Goal: Information Seeking & Learning: Learn about a topic

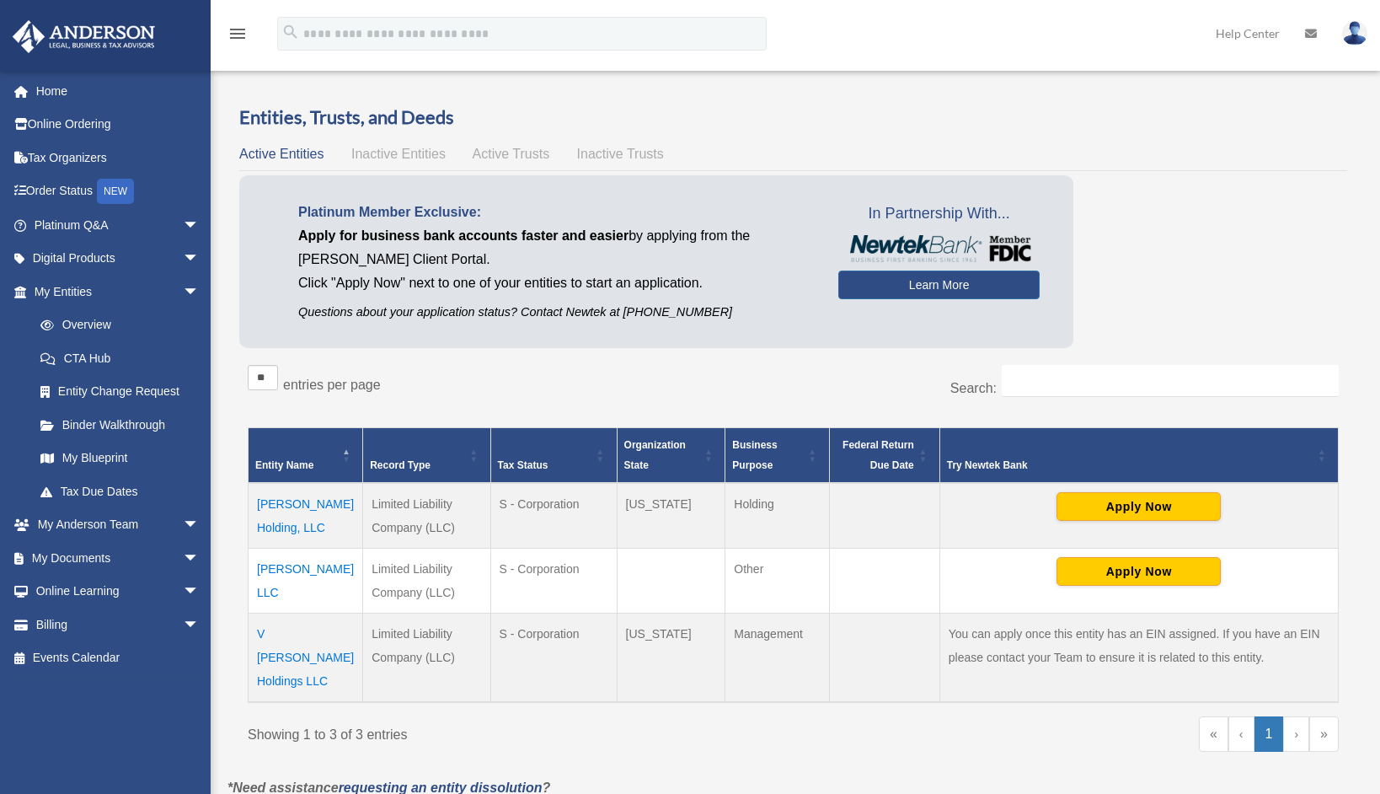
click at [291, 569] on td "O Huntley LLC" at bounding box center [306, 580] width 115 height 65
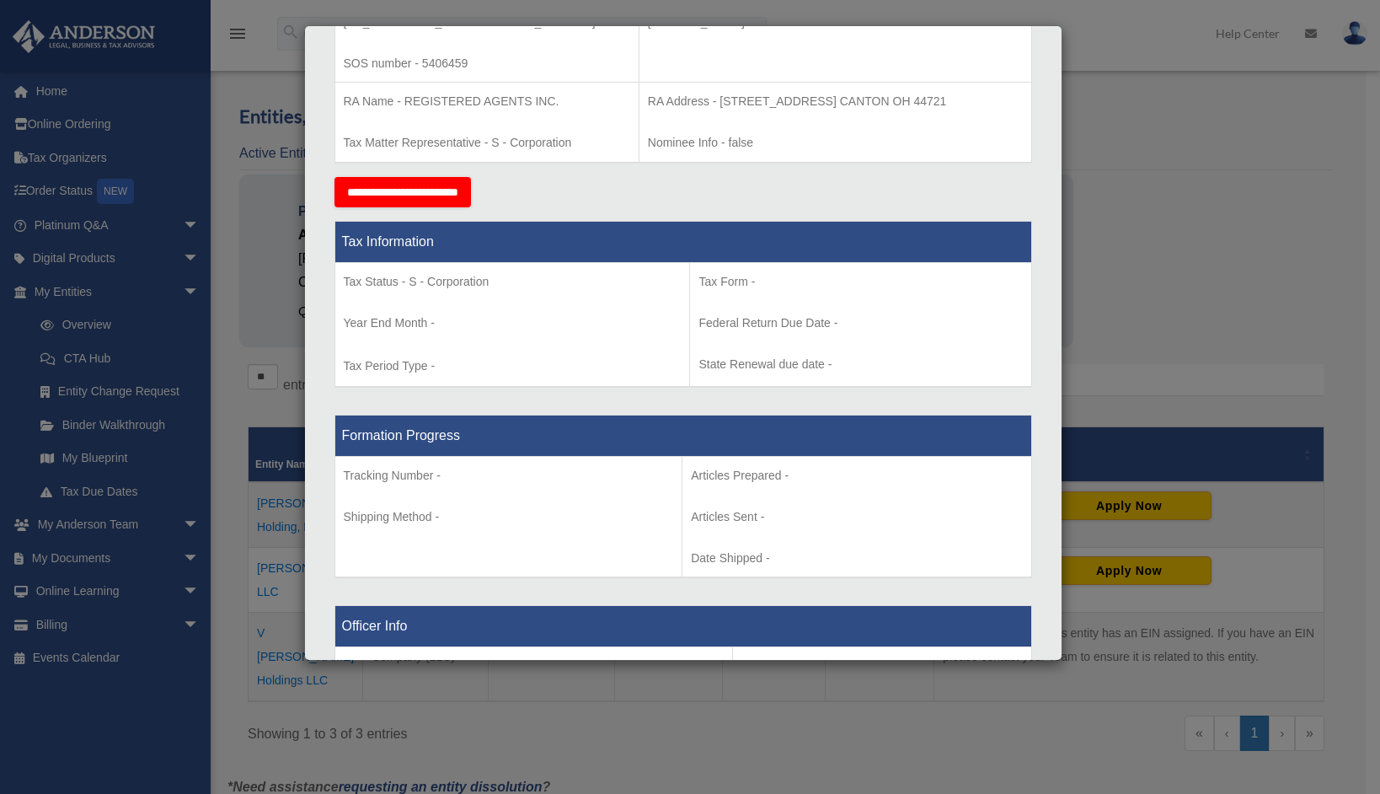
scroll to position [546, 0]
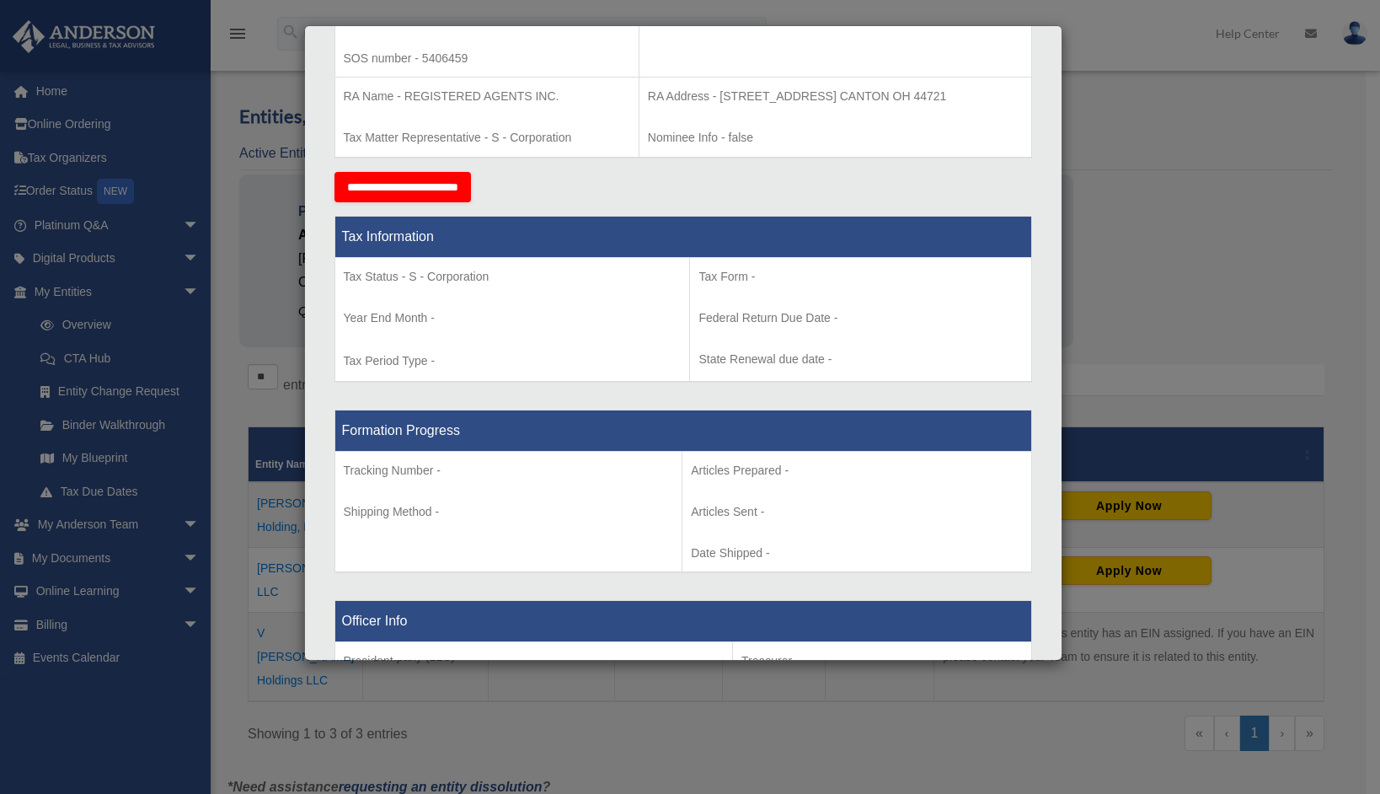
click at [1110, 160] on div "Details × Articles Sent Organizational Date" at bounding box center [690, 397] width 1380 height 794
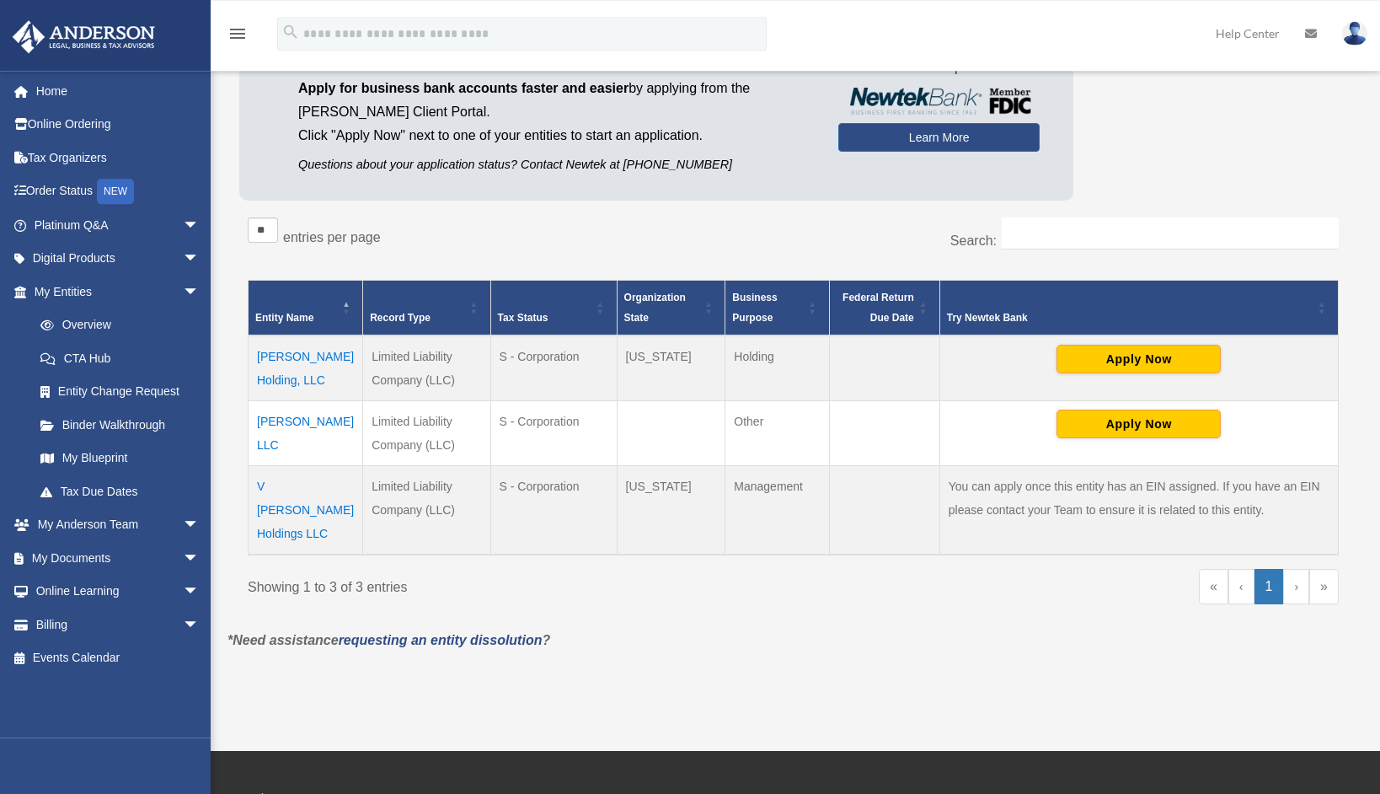
scroll to position [175, 0]
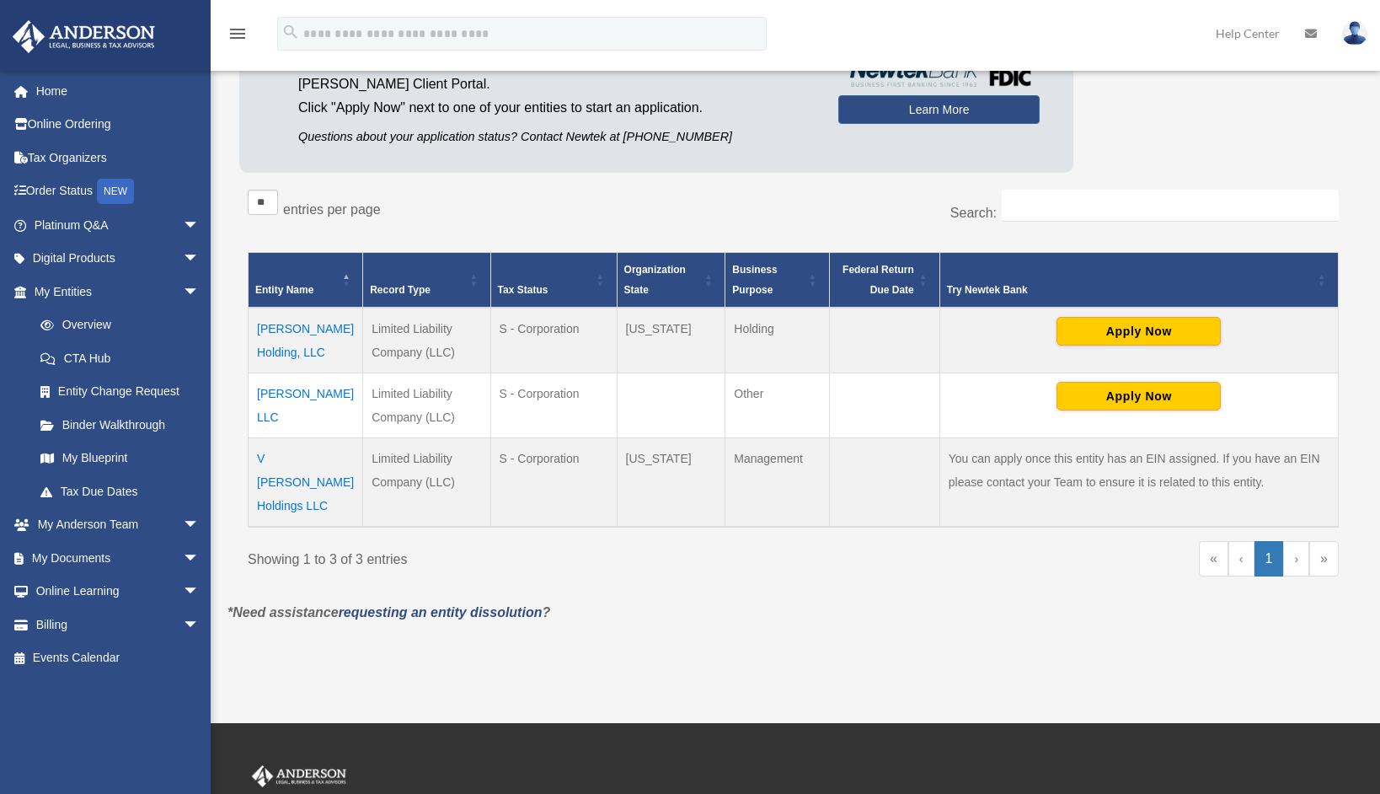
click at [297, 394] on td "O Huntley LLC" at bounding box center [306, 404] width 115 height 65
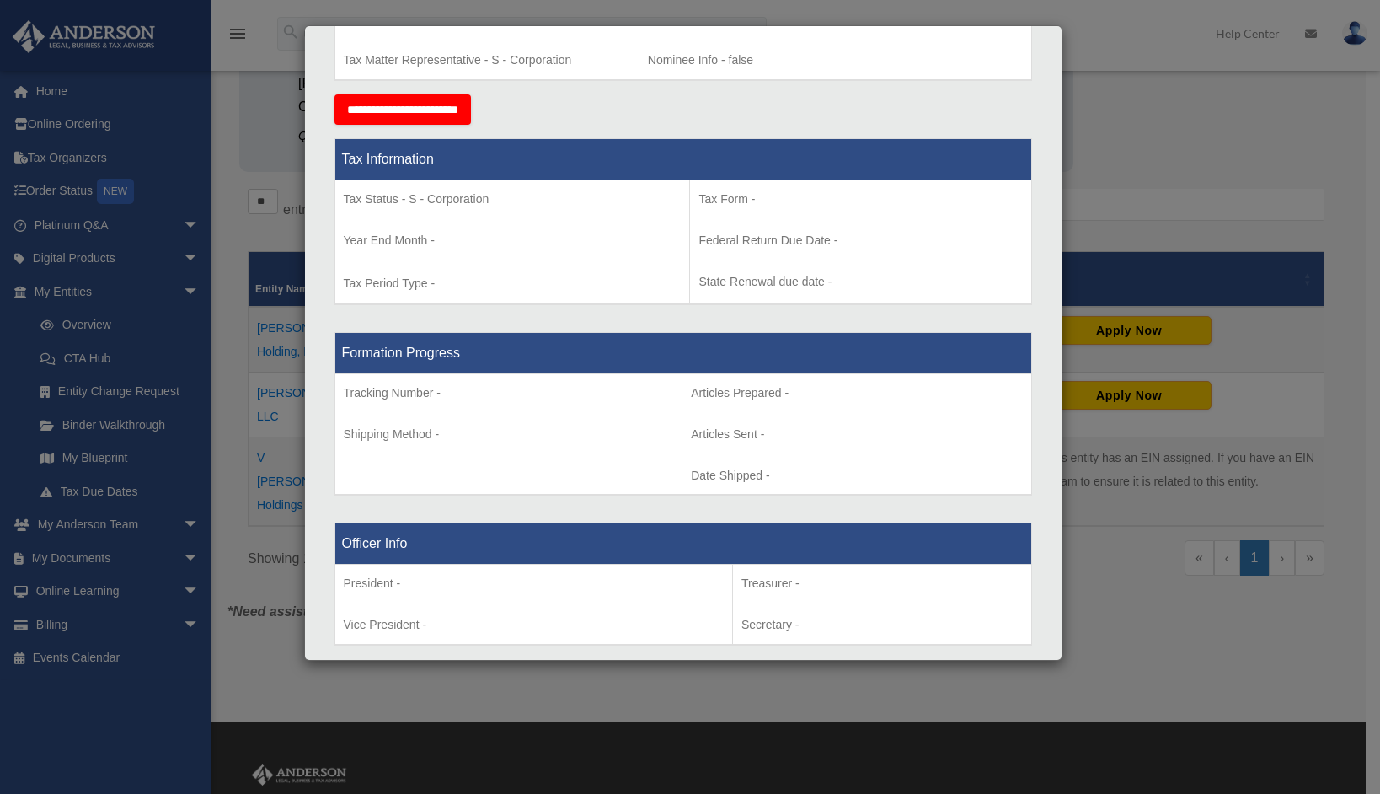
scroll to position [637, 0]
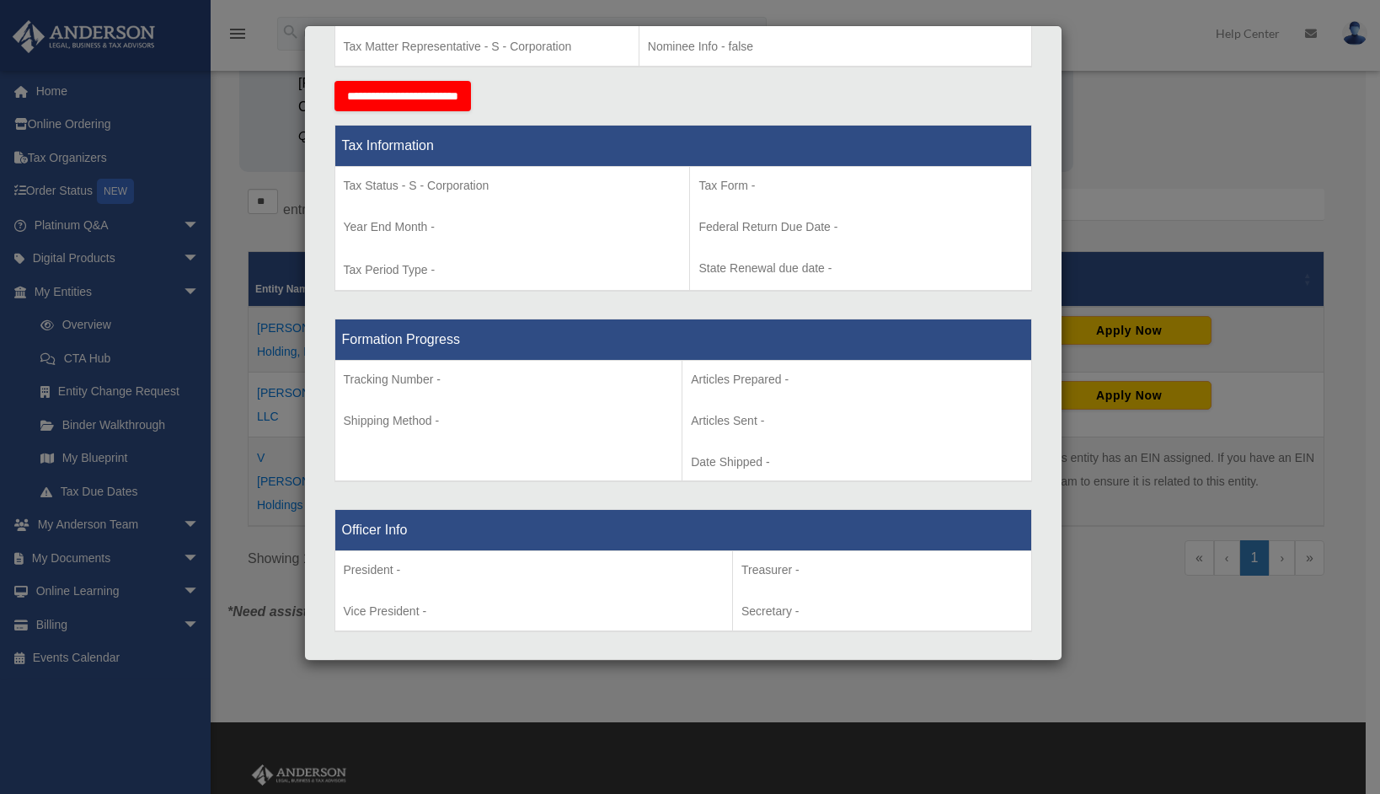
click at [1163, 191] on div "Details × Articles Sent Organizational Date" at bounding box center [690, 397] width 1380 height 794
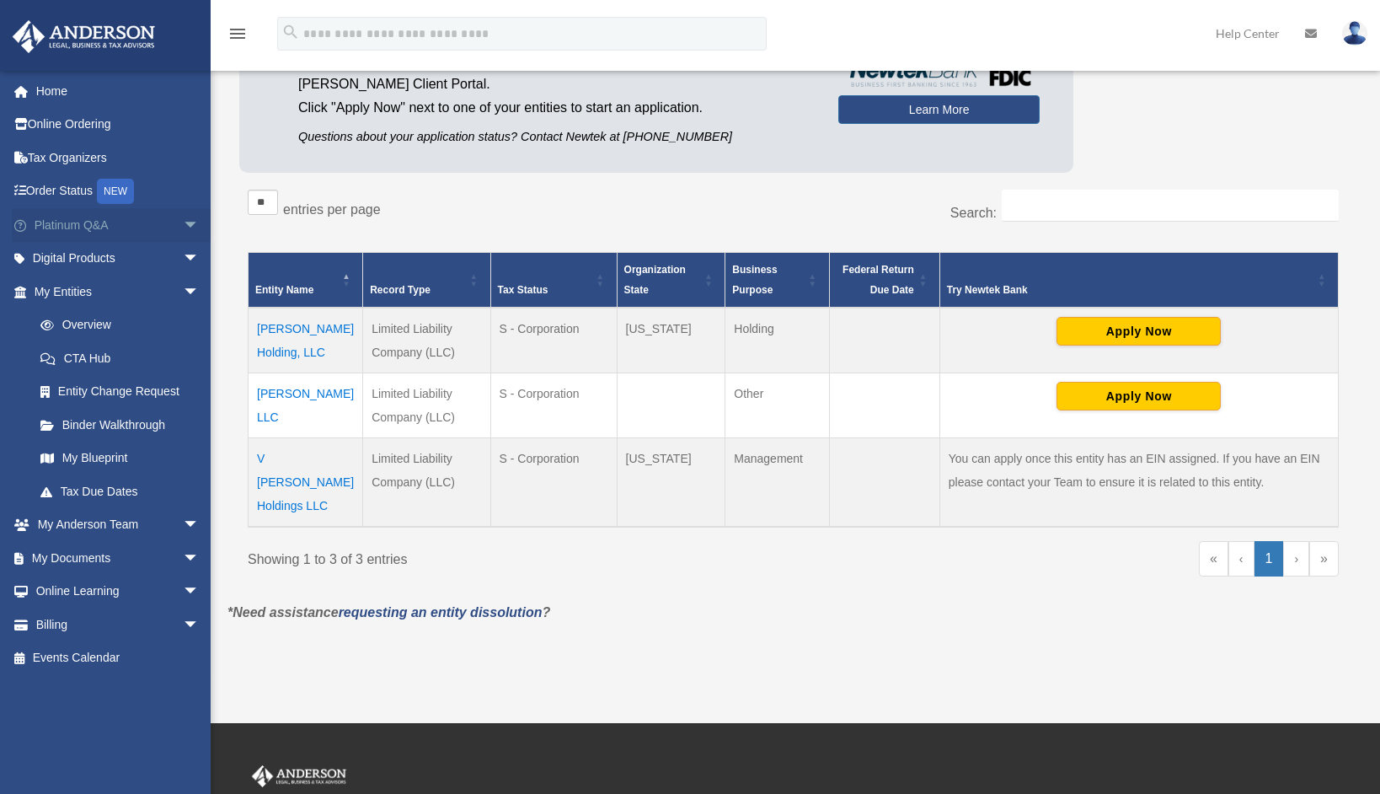
click at [64, 230] on link "Platinum Q&A arrow_drop_down" at bounding box center [118, 225] width 213 height 34
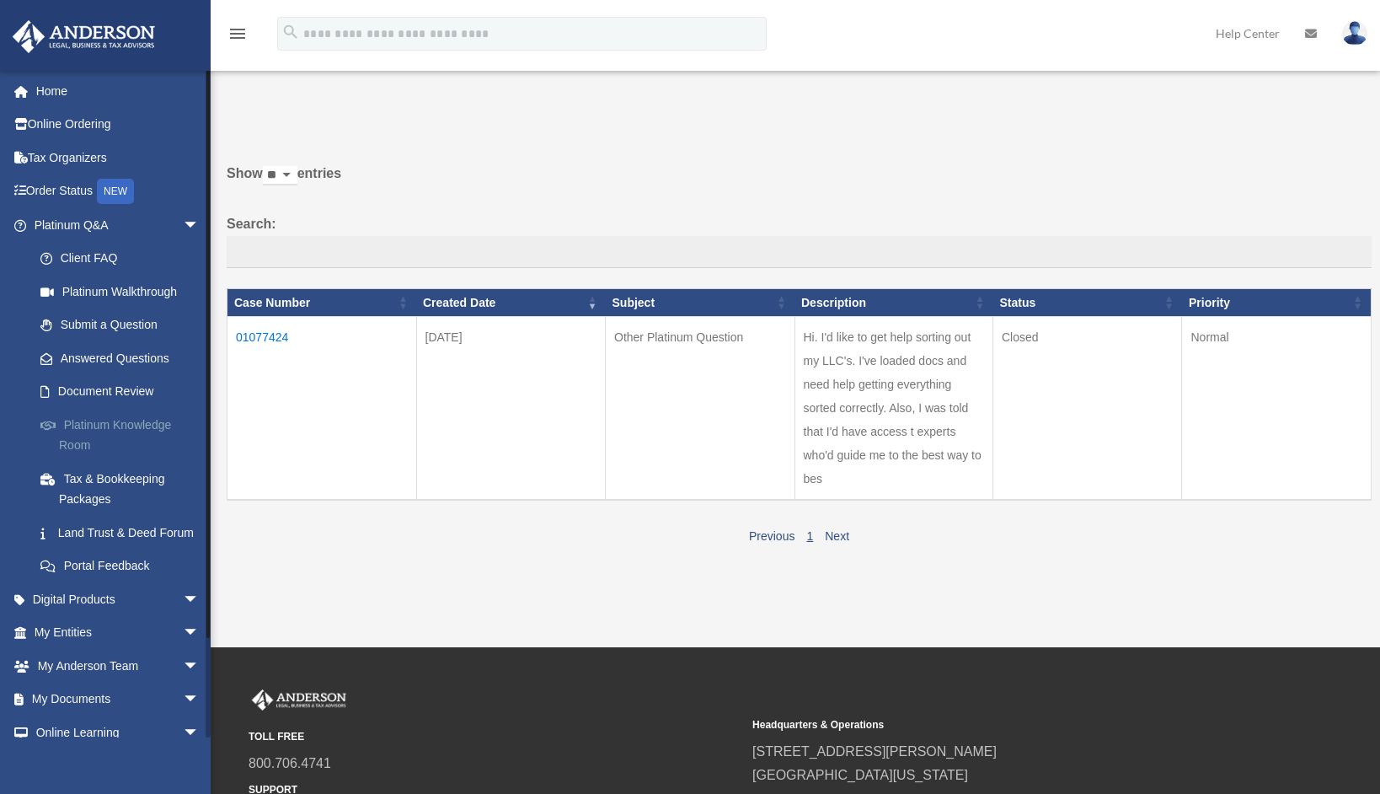
click at [131, 427] on link "Platinum Knowledge Room" at bounding box center [124, 435] width 201 height 54
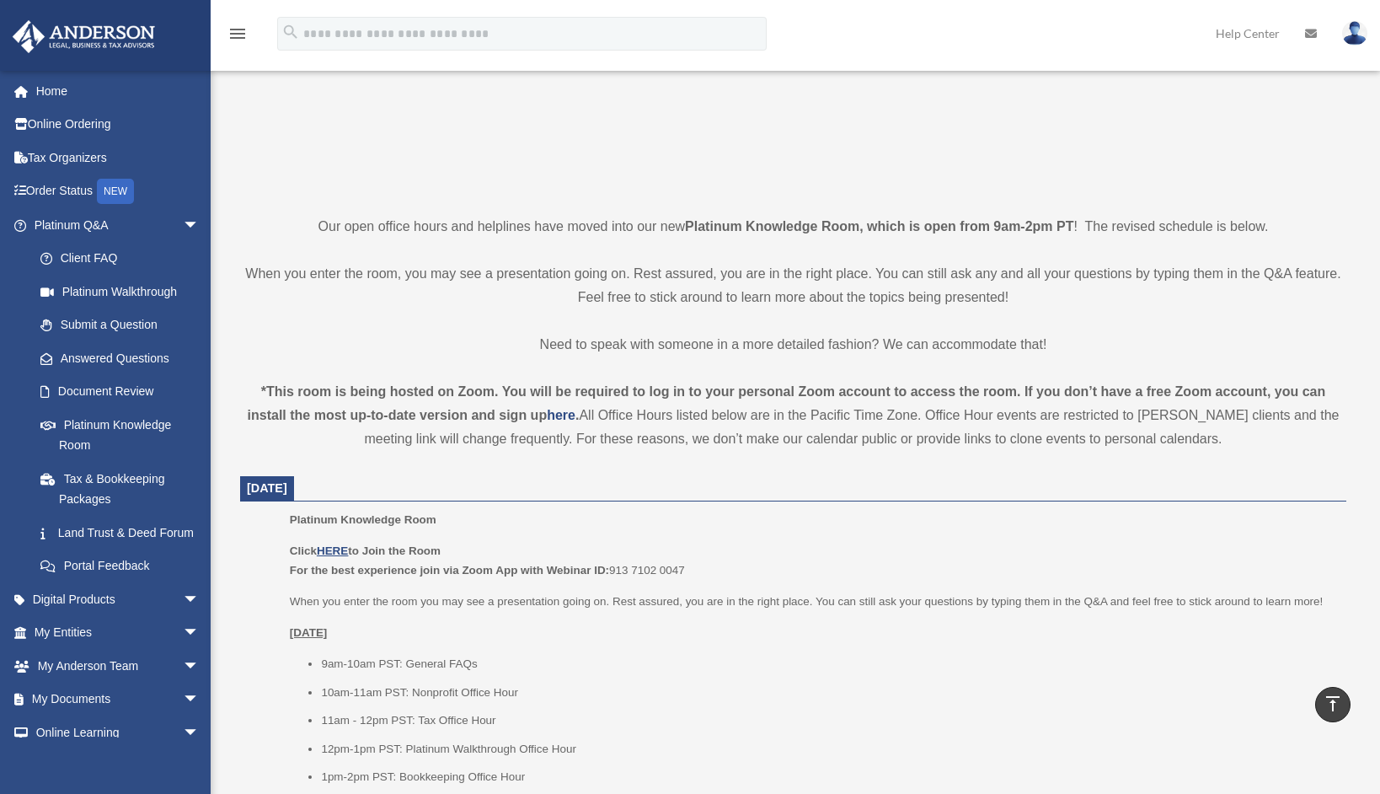
scroll to position [438, 0]
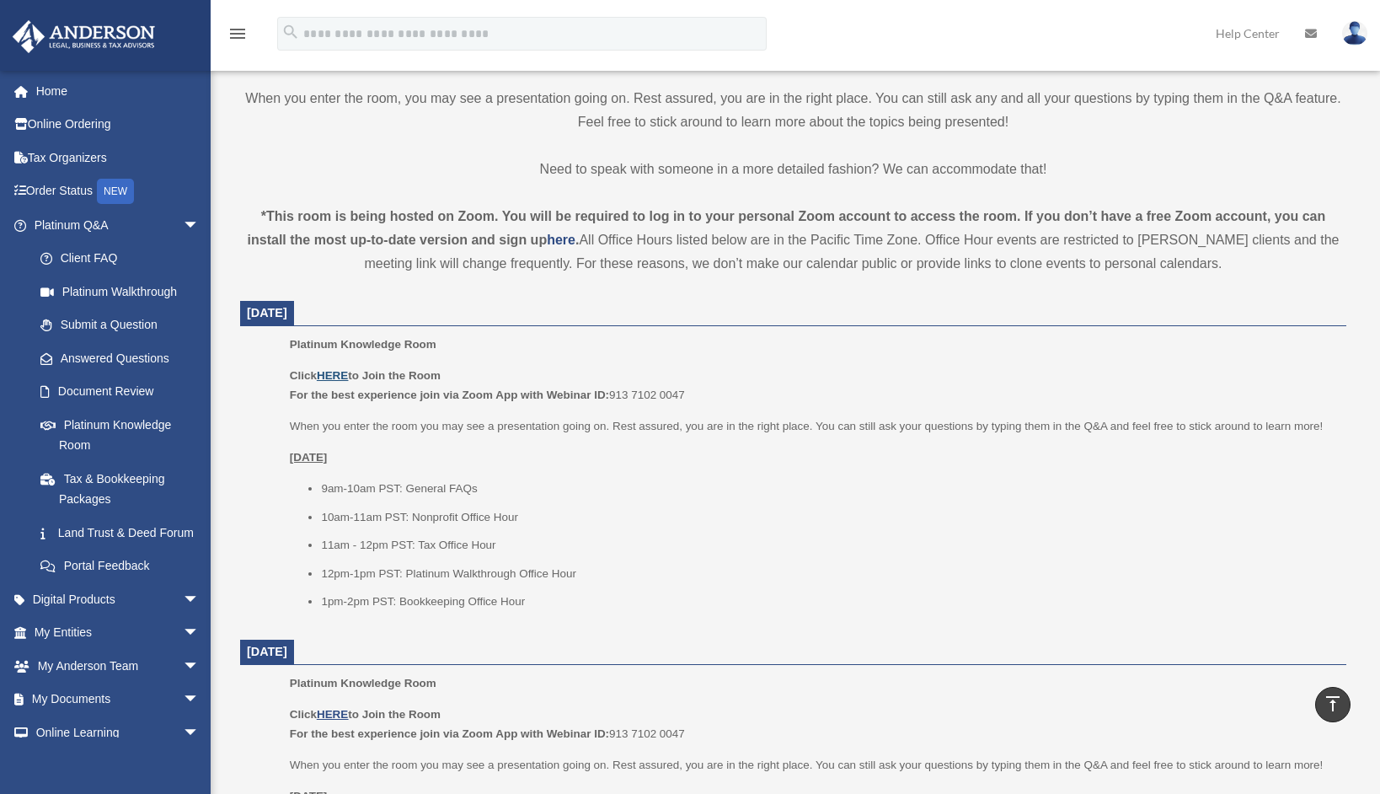
click at [335, 373] on u "HERE" at bounding box center [332, 375] width 31 height 13
click at [65, 95] on link "Home" at bounding box center [118, 91] width 213 height 34
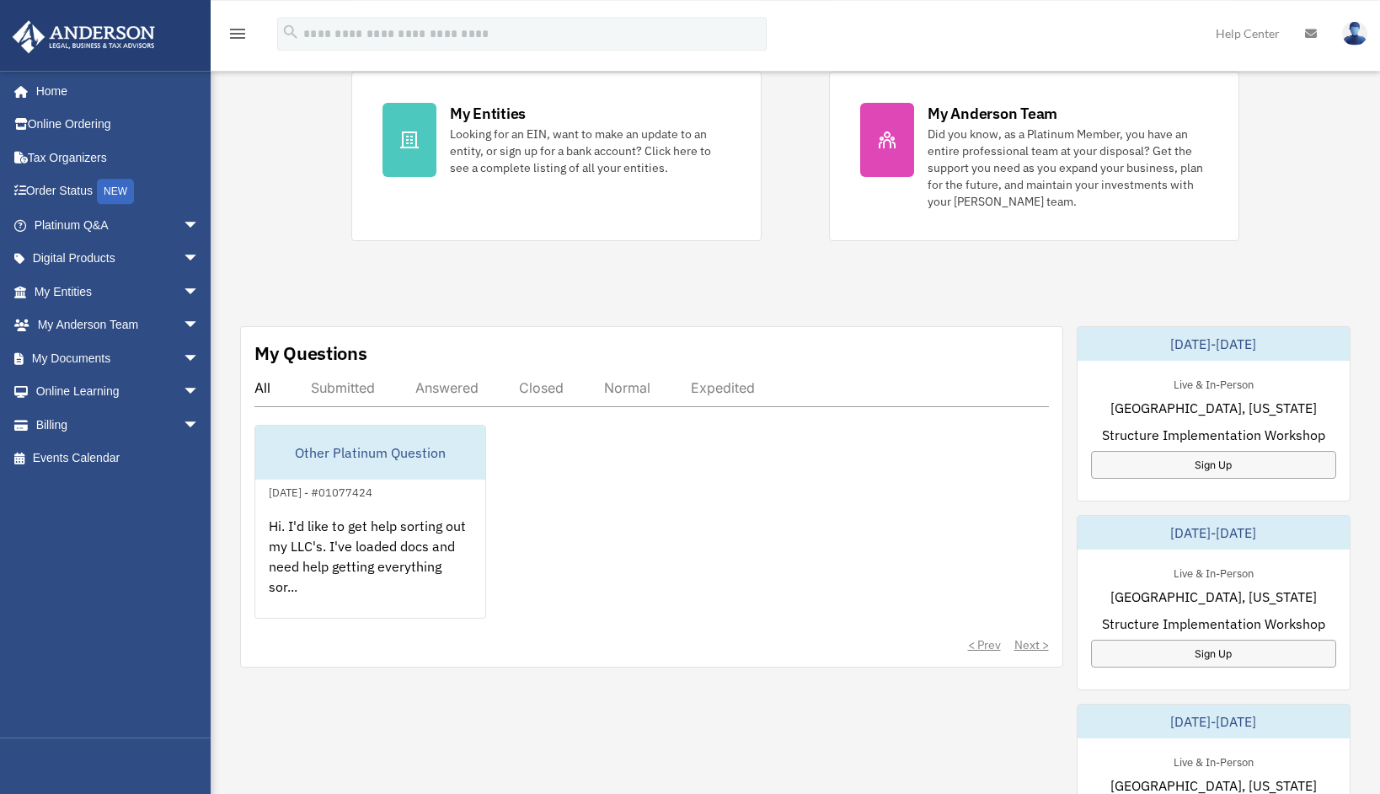
scroll to position [350, 0]
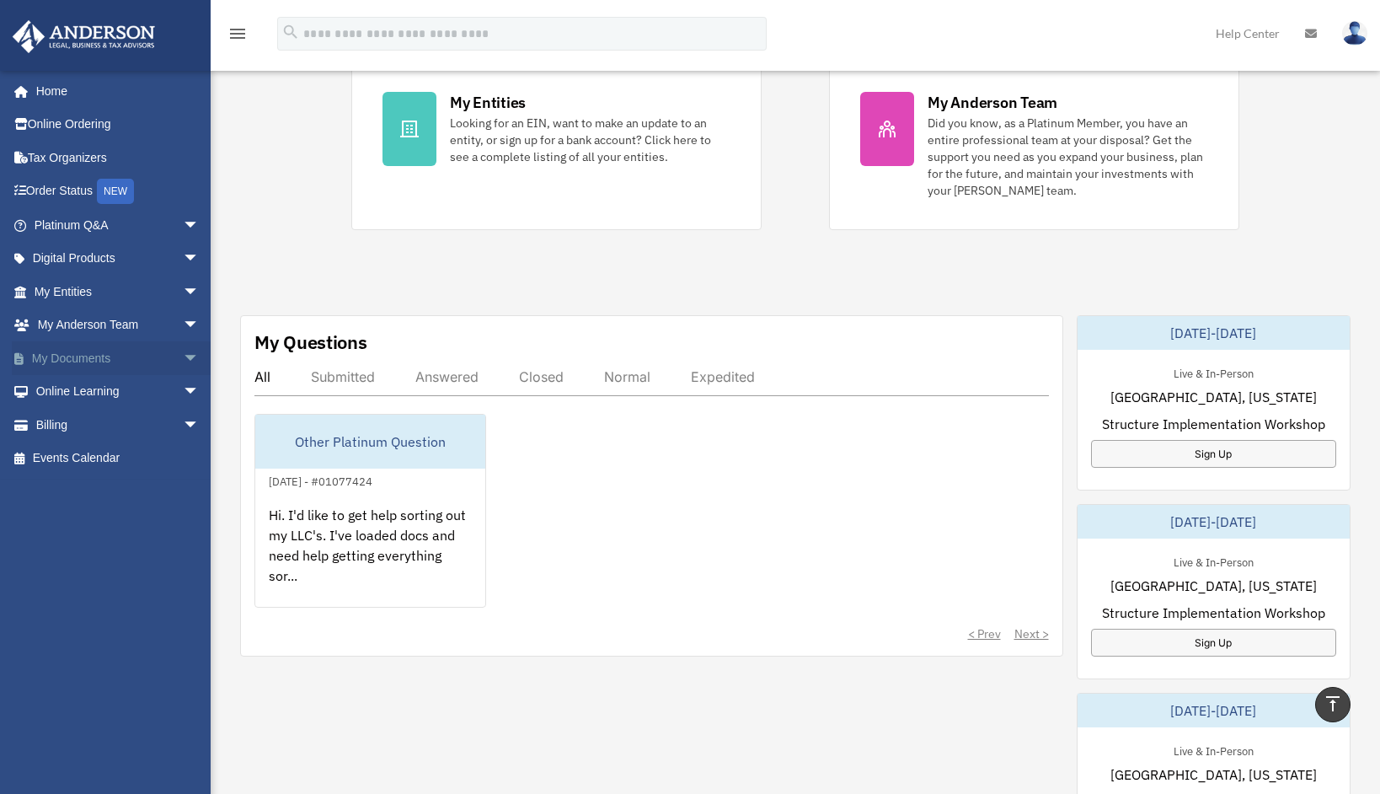
click at [90, 360] on link "My Documents arrow_drop_down" at bounding box center [118, 358] width 213 height 34
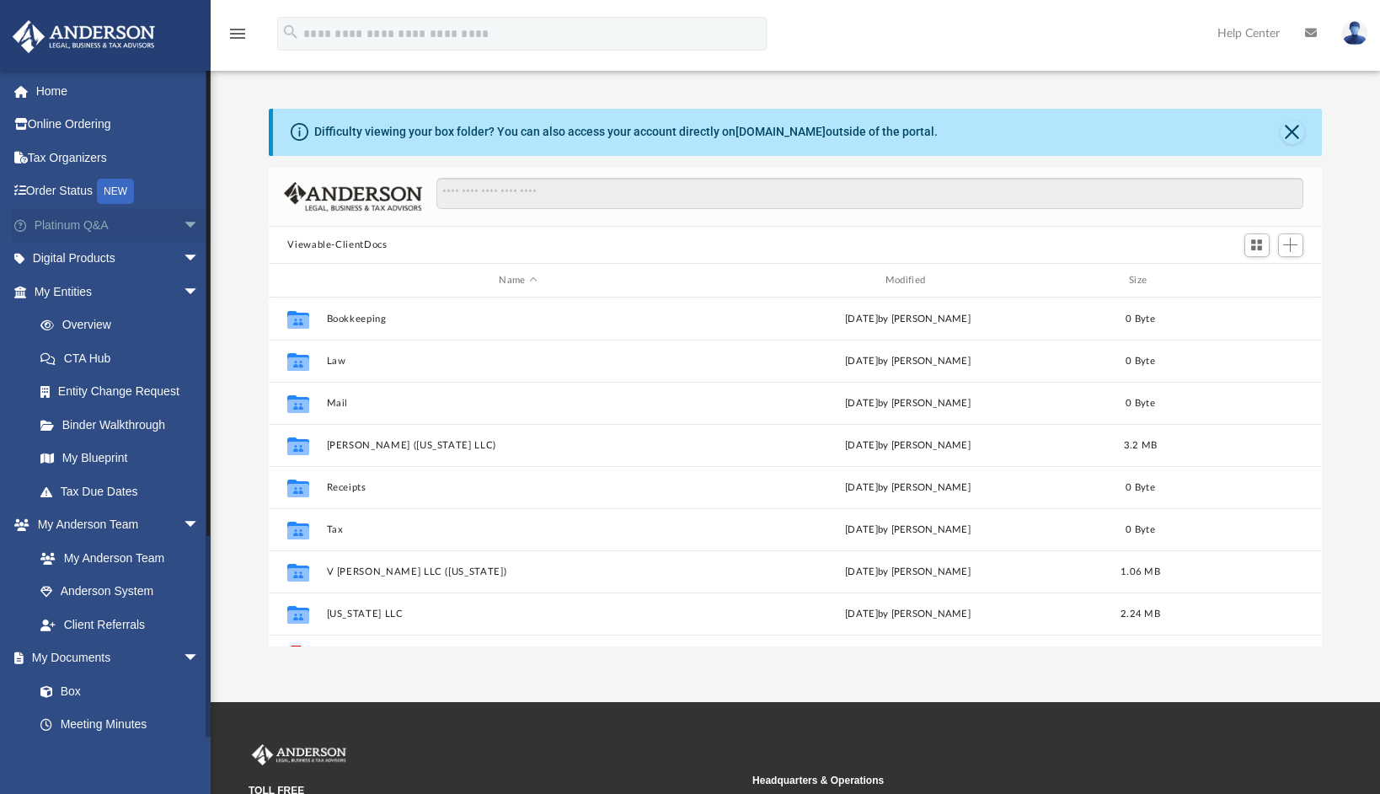
click at [67, 230] on link "Platinum Q&A arrow_drop_down" at bounding box center [118, 225] width 213 height 34
